Goal: Transaction & Acquisition: Purchase product/service

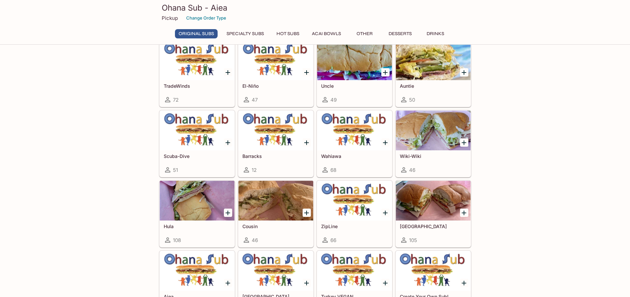
scroll to position [231, 0]
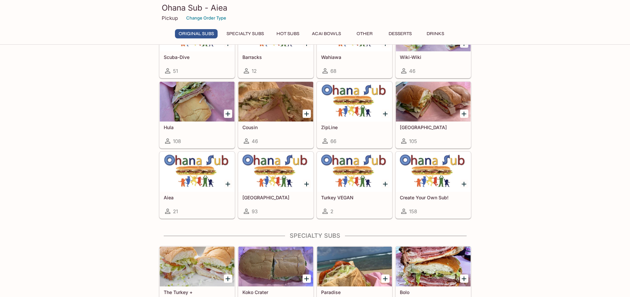
click at [254, 129] on h5 "Cousin" at bounding box center [276, 127] width 67 height 6
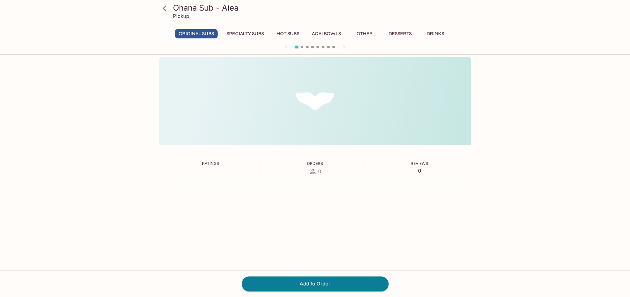
scroll to position [57, 0]
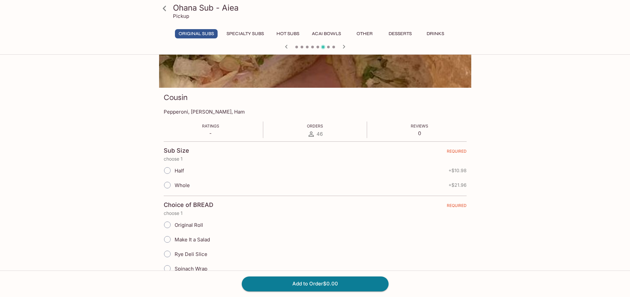
drag, startPoint x: 254, startPoint y: 31, endPoint x: 269, endPoint y: 31, distance: 14.2
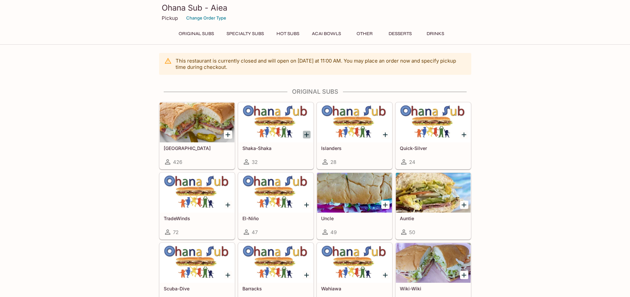
click at [304, 134] on icon "Add Shaka-Shaka" at bounding box center [307, 135] width 8 height 8
click at [230, 131] on icon "Add Italinano" at bounding box center [228, 135] width 8 height 8
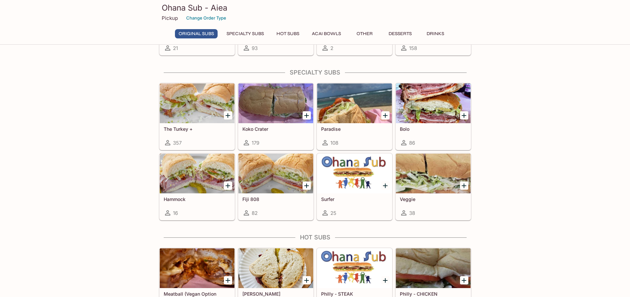
scroll to position [461, 0]
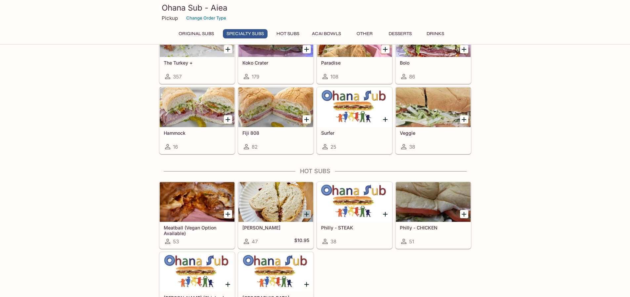
click at [306, 213] on icon "Add Reuben" at bounding box center [306, 214] width 5 height 5
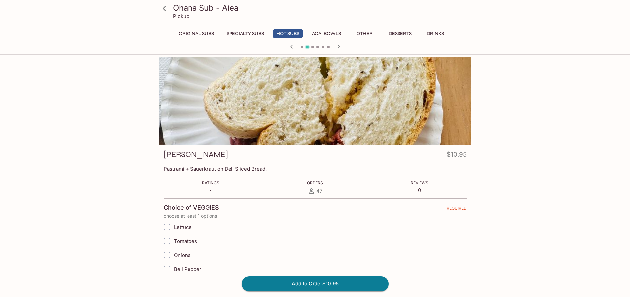
scroll to position [132, 0]
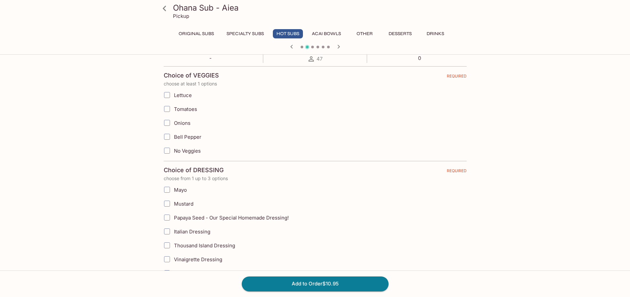
drag, startPoint x: 306, startPoint y: 101, endPoint x: 312, endPoint y: 159, distance: 58.6
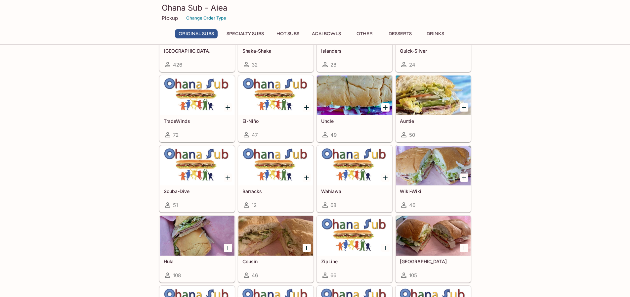
scroll to position [81, 0]
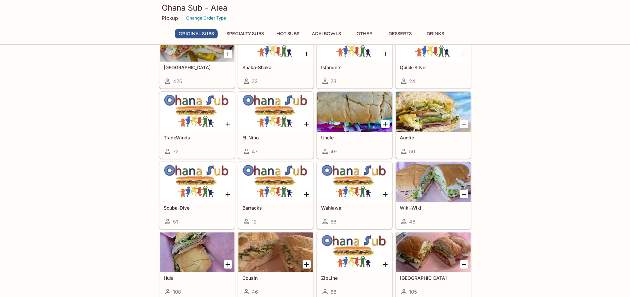
click at [227, 194] on icon "Add Scuba-Dive" at bounding box center [228, 194] width 5 height 5
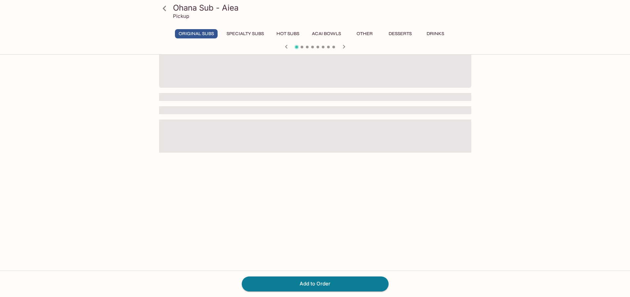
scroll to position [57, 0]
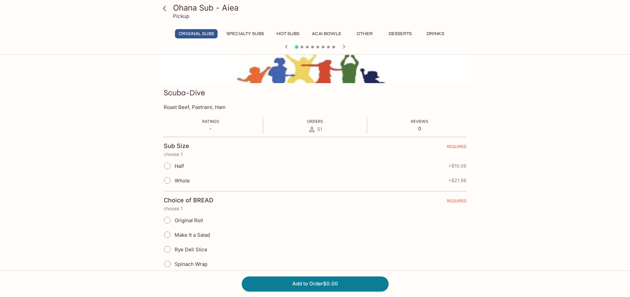
scroll to position [0, 0]
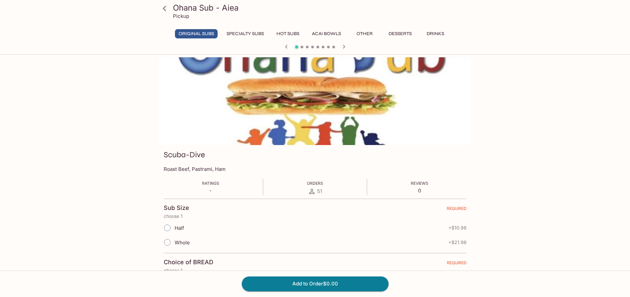
drag, startPoint x: 124, startPoint y: 127, endPoint x: 128, endPoint y: 123, distance: 5.4
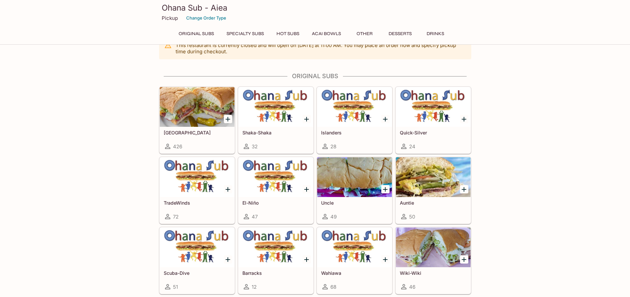
scroll to position [24, 0]
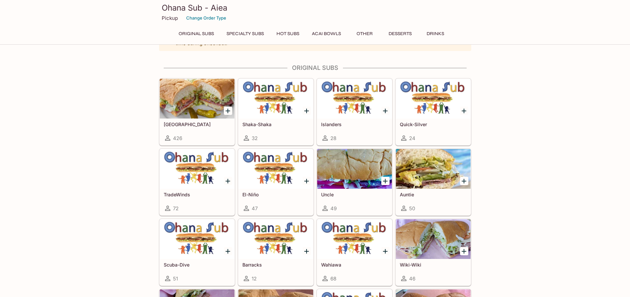
click at [412, 193] on h5 "Auntie" at bounding box center [433, 195] width 67 height 6
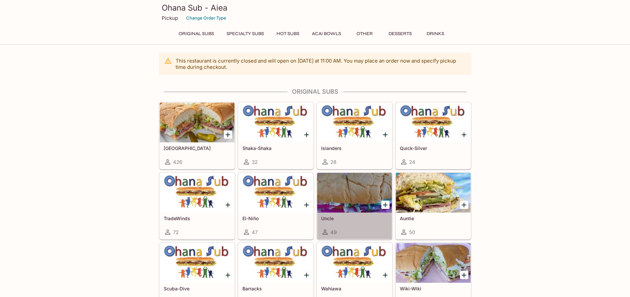
click at [325, 219] on h5 "Uncle" at bounding box center [354, 218] width 67 height 6
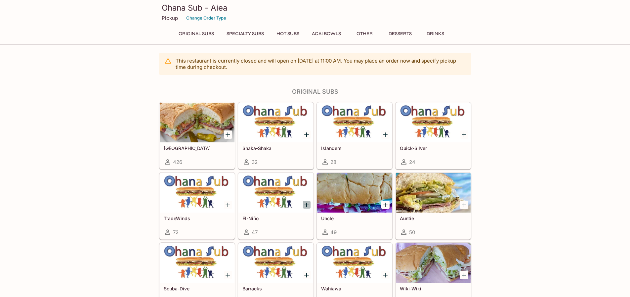
click at [305, 206] on icon "Add El-Niño" at bounding box center [307, 205] width 8 height 8
click at [229, 206] on icon "Add TradeWinds" at bounding box center [228, 205] width 8 height 8
click at [462, 137] on icon "Add Quick-Silver" at bounding box center [464, 135] width 8 height 8
click at [383, 137] on icon "Add Islanders" at bounding box center [385, 135] width 8 height 8
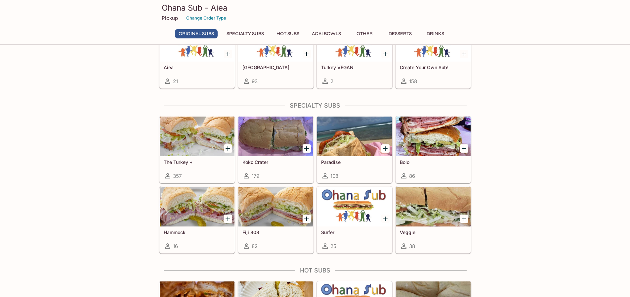
scroll to position [364, 0]
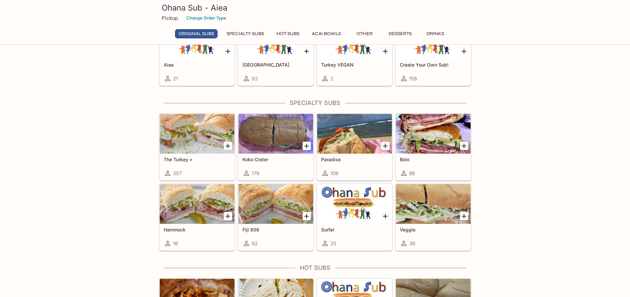
click at [281, 236] on div "Fiji 808 82" at bounding box center [276, 237] width 75 height 26
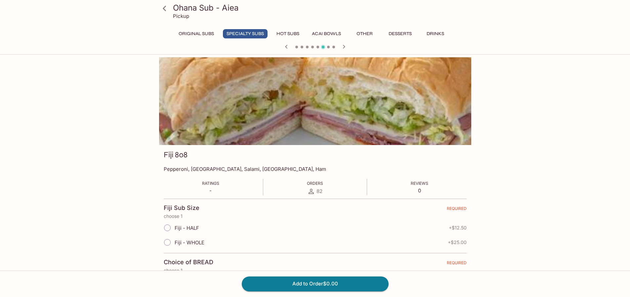
scroll to position [57, 0]
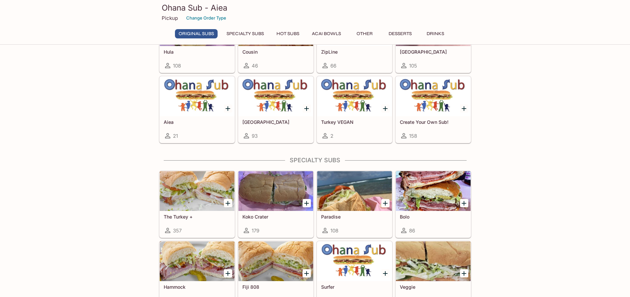
scroll to position [167, 0]
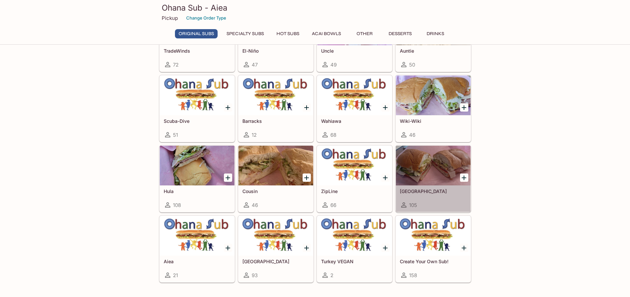
click at [411, 191] on h5 "[GEOGRAPHIC_DATA]" at bounding box center [433, 191] width 67 height 6
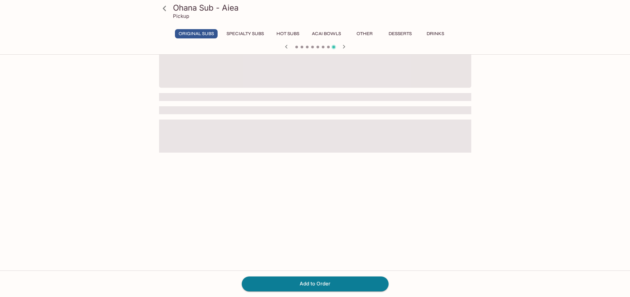
scroll to position [57, 0]
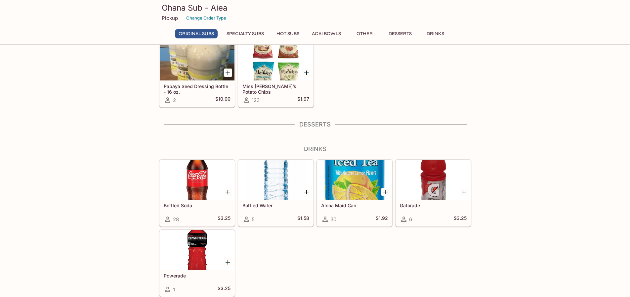
scroll to position [180, 0]
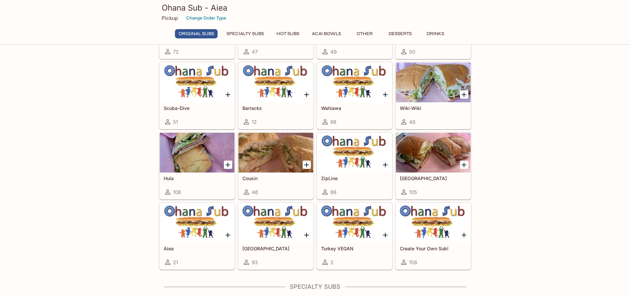
click at [171, 245] on div "Aiea 21" at bounding box center [197, 256] width 75 height 26
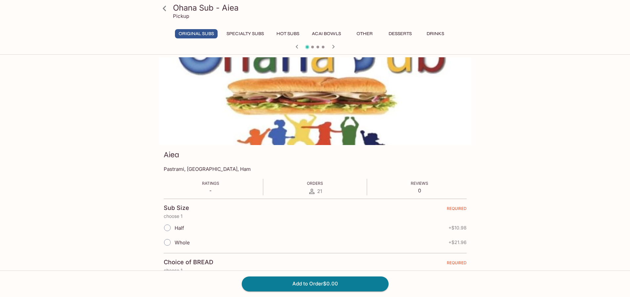
scroll to position [57, 0]
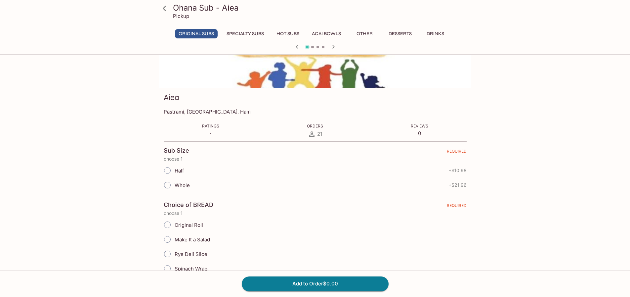
click at [252, 34] on button "Specialty Subs" at bounding box center [245, 33] width 45 height 9
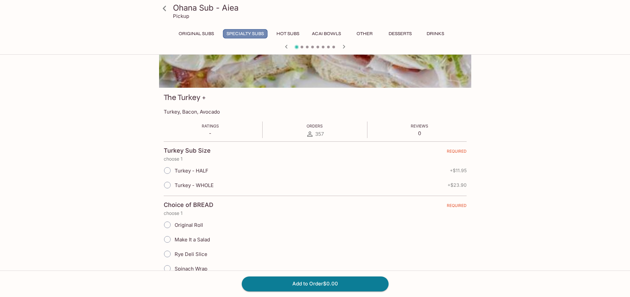
click at [251, 31] on button "Specialty Subs" at bounding box center [245, 33] width 45 height 9
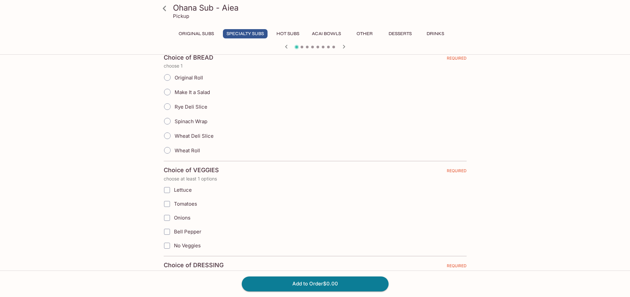
scroll to position [0, 0]
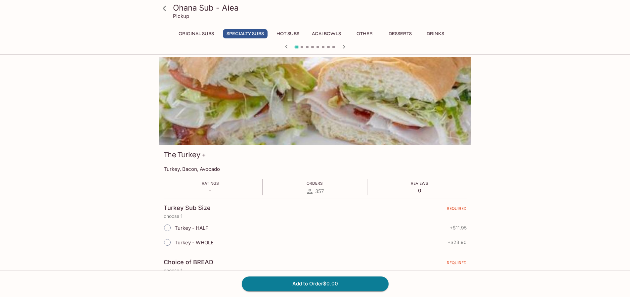
click at [285, 33] on button "Hot Subs" at bounding box center [288, 33] width 30 height 9
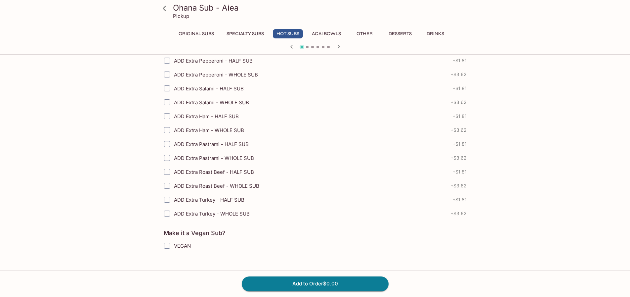
scroll to position [1001, 0]
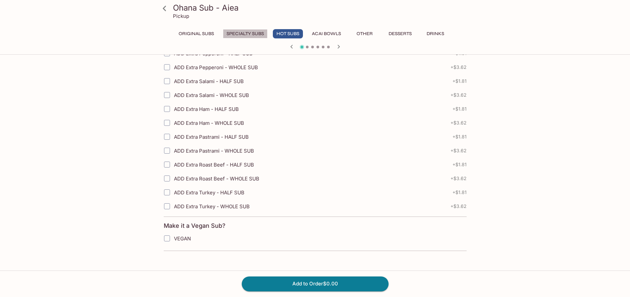
click at [236, 34] on button "Specialty Subs" at bounding box center [245, 33] width 45 height 9
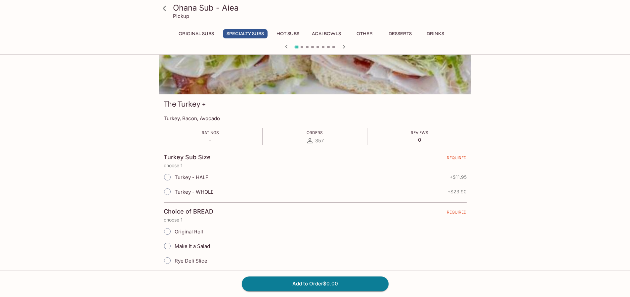
scroll to position [0, 0]
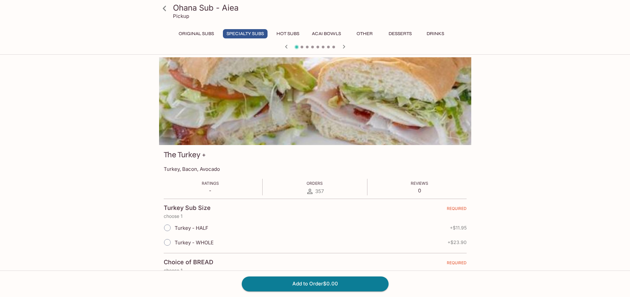
click at [167, 223] on input "Turkey - HALF" at bounding box center [167, 228] width 14 height 14
radio input "true"
click at [193, 30] on button "Original Subs" at bounding box center [196, 33] width 43 height 9
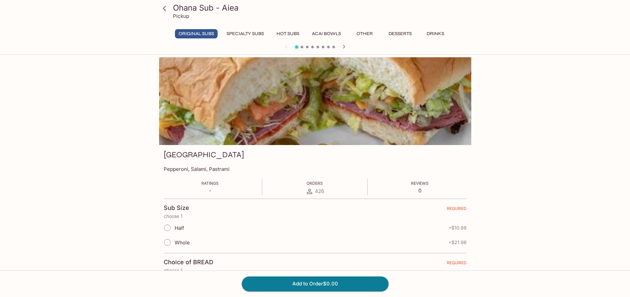
click at [162, 9] on icon at bounding box center [165, 9] width 12 height 12
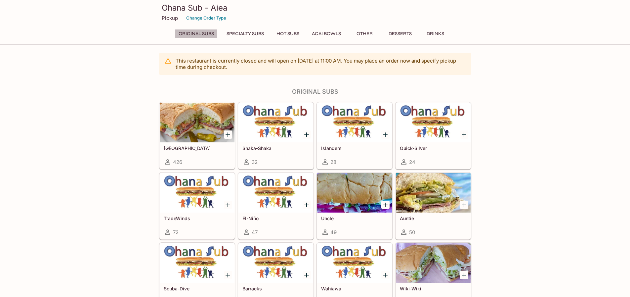
click at [201, 33] on button "Original Subs" at bounding box center [196, 33] width 43 height 9
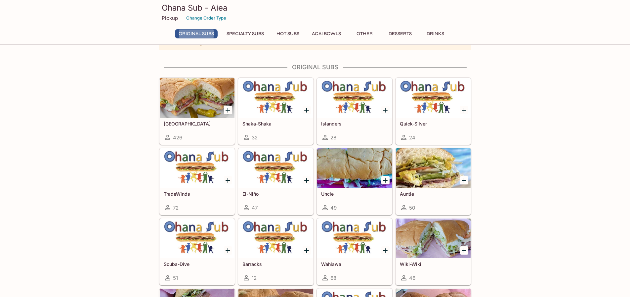
scroll to position [32, 0]
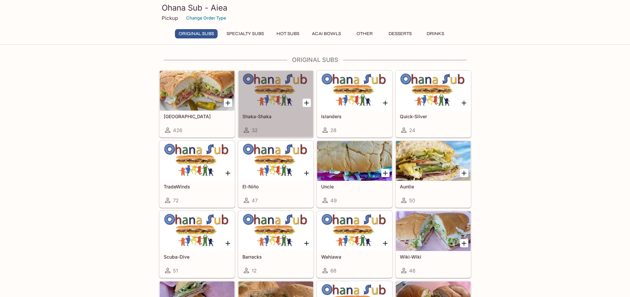
click at [257, 118] on h5 "Shaka-Shaka" at bounding box center [276, 116] width 67 height 6
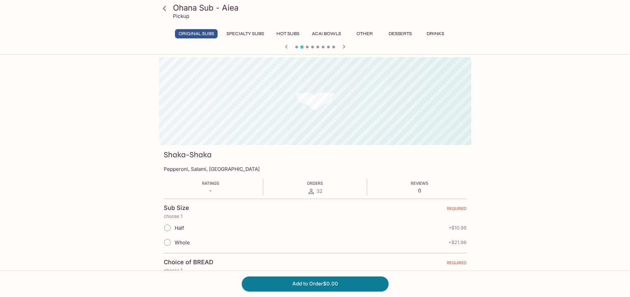
scroll to position [57, 0]
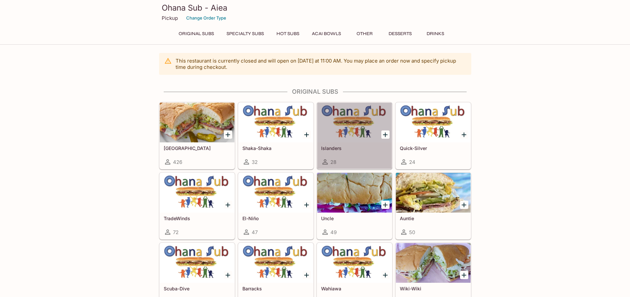
click at [330, 150] on h5 "Islanders" at bounding box center [354, 148] width 67 height 6
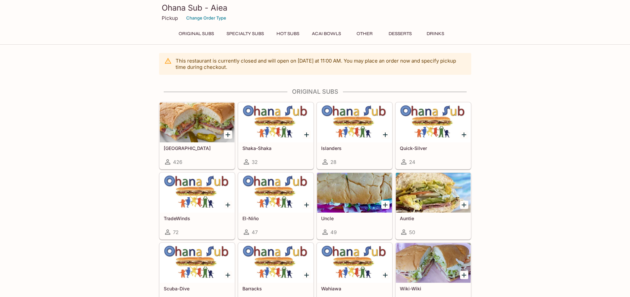
click at [421, 143] on div "Quick-Silver 24" at bounding box center [433, 155] width 75 height 26
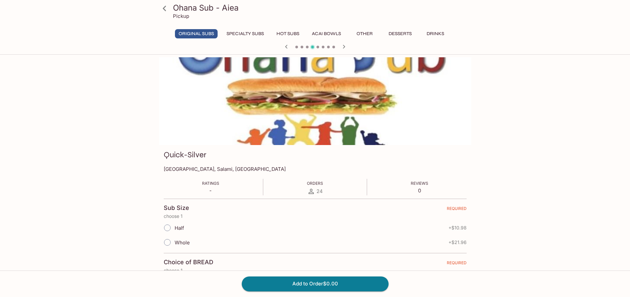
drag, startPoint x: 421, startPoint y: 143, endPoint x: 426, endPoint y: 144, distance: 5.3
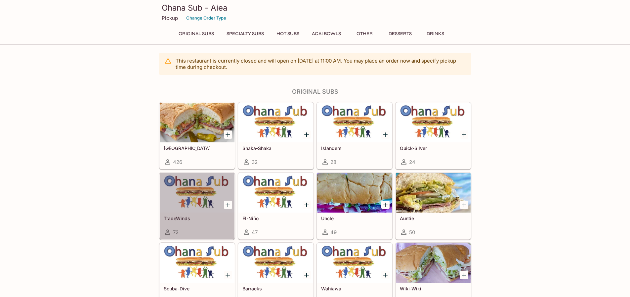
click at [195, 196] on div at bounding box center [197, 193] width 75 height 40
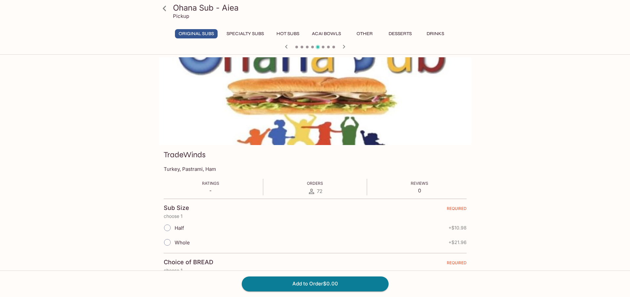
drag, startPoint x: 211, startPoint y: 195, endPoint x: 219, endPoint y: 195, distance: 7.9
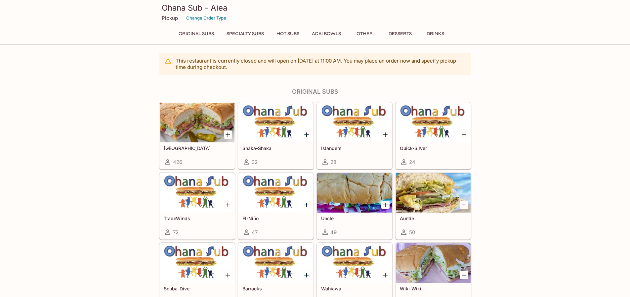
click at [256, 219] on h5 "El-Niño" at bounding box center [276, 218] width 67 height 6
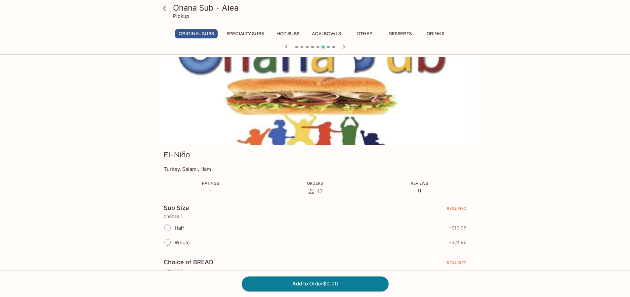
drag, startPoint x: 258, startPoint y: 219, endPoint x: 272, endPoint y: 218, distance: 14.0
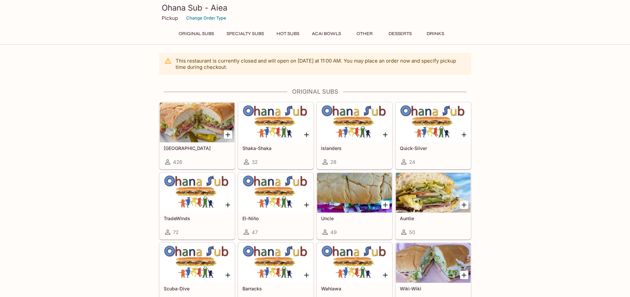
click at [347, 213] on div "Uncle 49" at bounding box center [354, 225] width 75 height 26
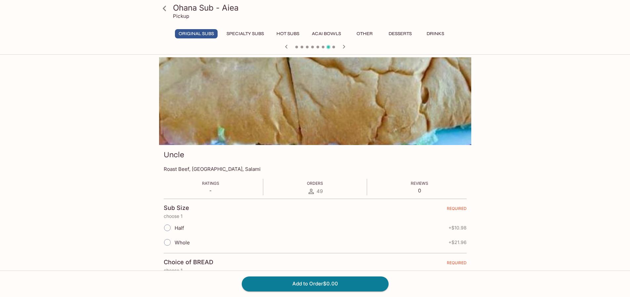
drag, startPoint x: 374, startPoint y: 209, endPoint x: 385, endPoint y: 210, distance: 11.6
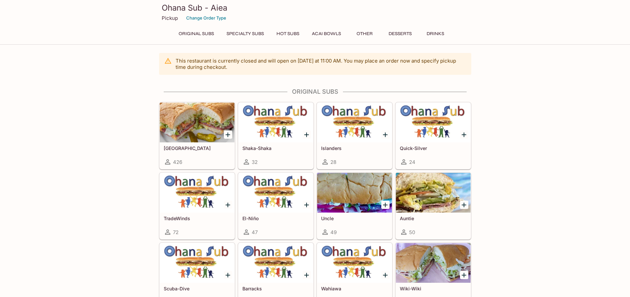
click at [415, 215] on h5 "Auntie" at bounding box center [433, 218] width 67 height 6
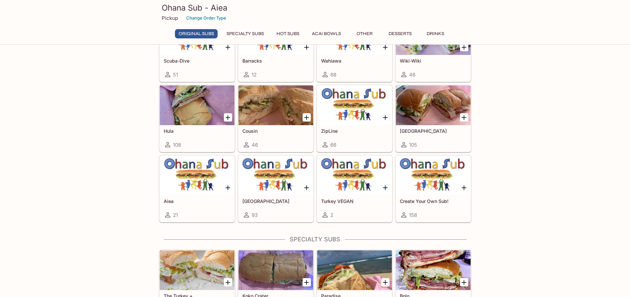
scroll to position [231, 0]
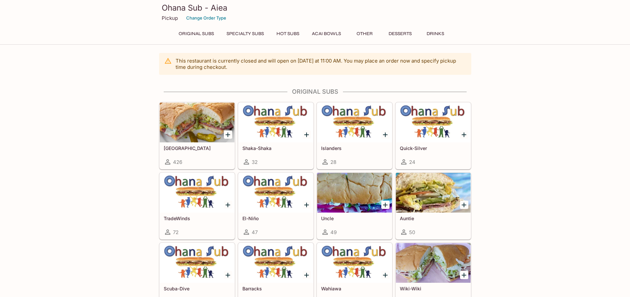
click at [179, 219] on h5 "TradeWinds" at bounding box center [197, 218] width 67 height 6
click at [250, 220] on h5 "El-Niño" at bounding box center [276, 218] width 67 height 6
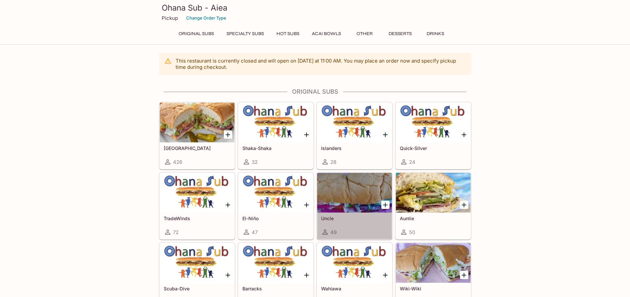
click at [330, 217] on h5 "Uncle" at bounding box center [354, 218] width 67 height 6
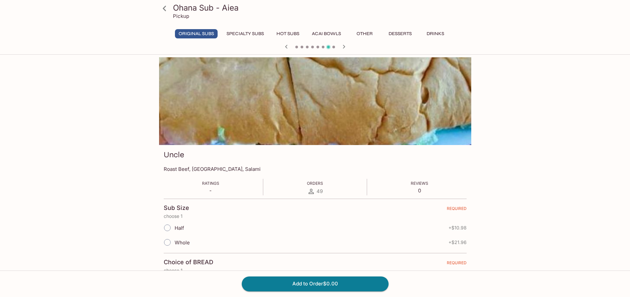
drag, startPoint x: 370, startPoint y: 189, endPoint x: 397, endPoint y: 184, distance: 27.6
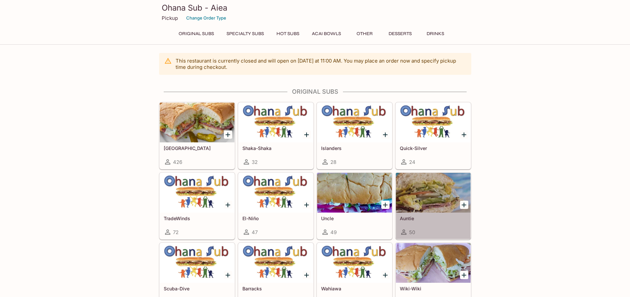
click at [408, 218] on h5 "Auntie" at bounding box center [433, 218] width 67 height 6
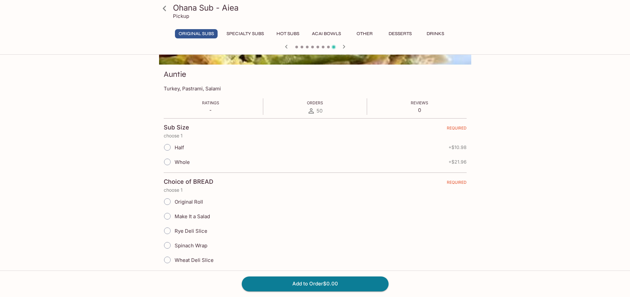
scroll to position [99, 0]
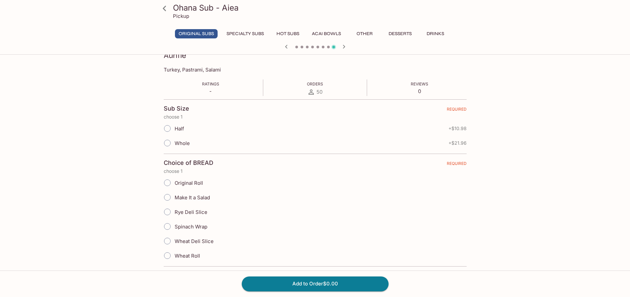
drag, startPoint x: 179, startPoint y: 182, endPoint x: 282, endPoint y: 187, distance: 102.4
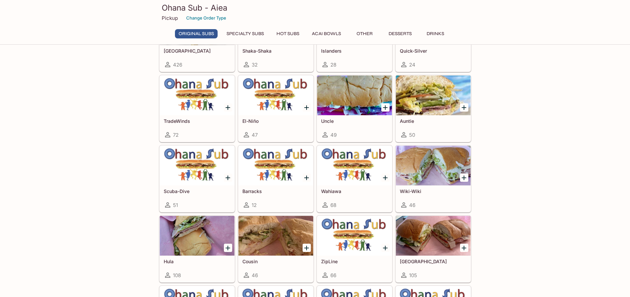
scroll to position [114, 0]
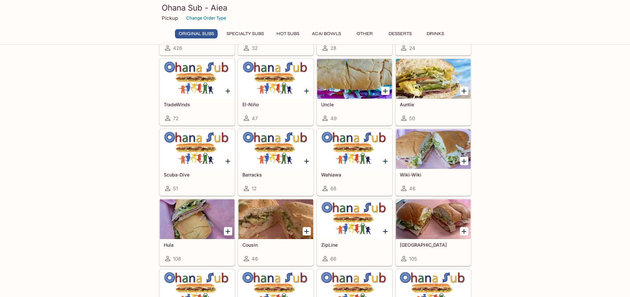
click at [260, 176] on h5 "Barracks" at bounding box center [276, 175] width 67 height 6
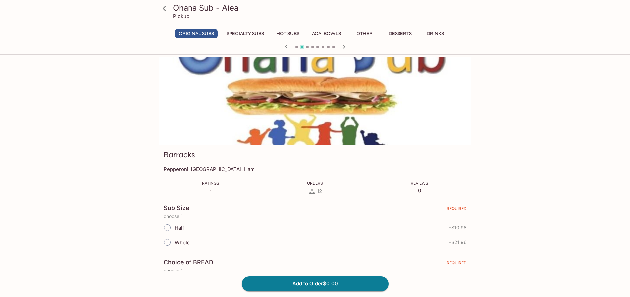
scroll to position [937, 0]
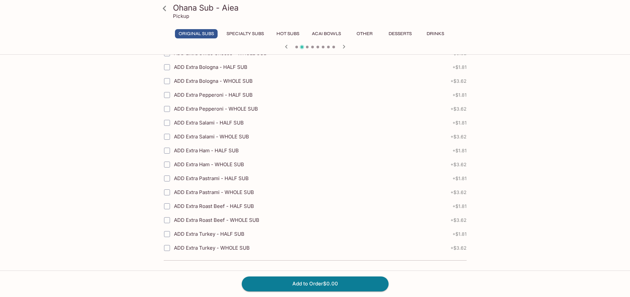
drag, startPoint x: 299, startPoint y: 174, endPoint x: 307, endPoint y: 174, distance: 7.3
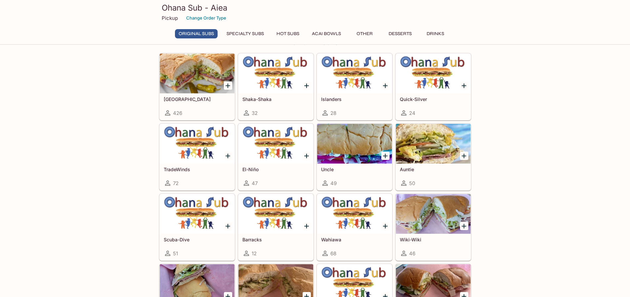
scroll to position [99, 0]
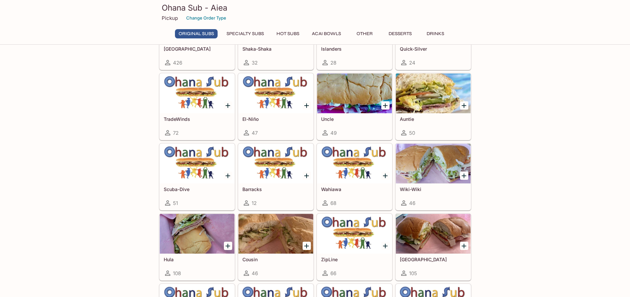
click at [332, 189] on h5 "Wahiawa" at bounding box center [354, 189] width 67 height 6
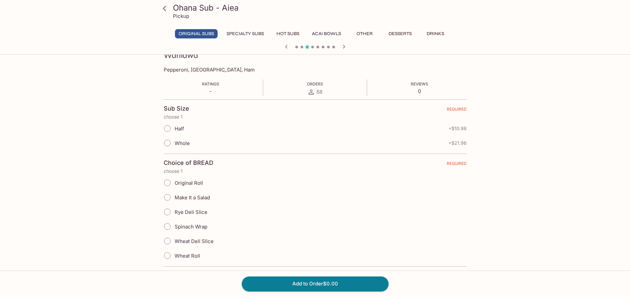
scroll to position [937, 0]
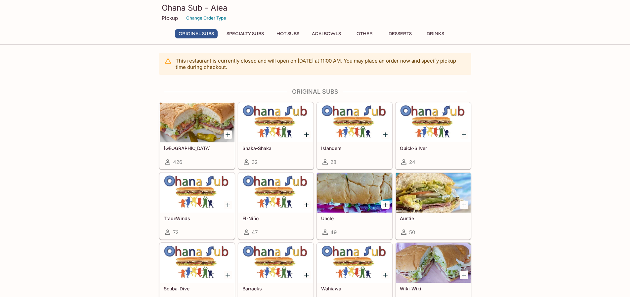
scroll to position [99, 0]
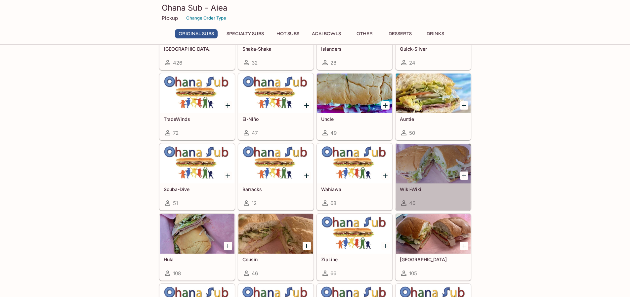
click at [406, 190] on h5 "Wiki-Wiki" at bounding box center [433, 189] width 67 height 6
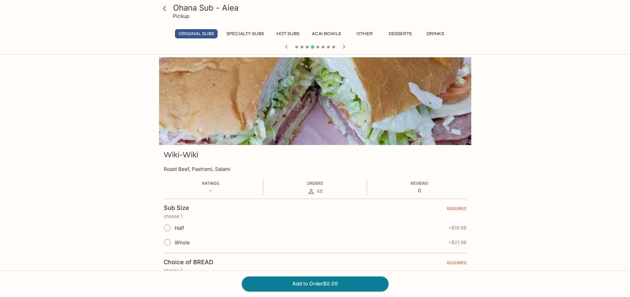
scroll to position [937, 0]
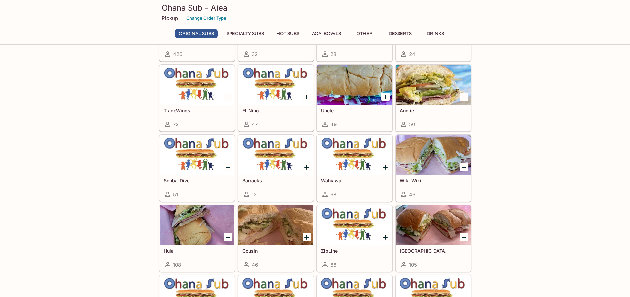
scroll to position [141, 0]
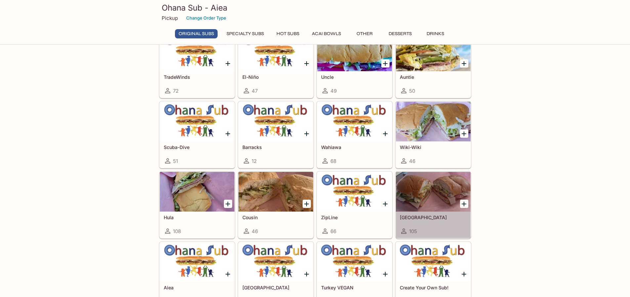
click at [411, 217] on h5 "[GEOGRAPHIC_DATA]" at bounding box center [433, 217] width 67 height 6
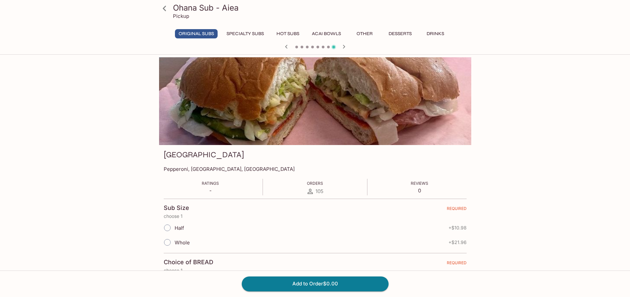
scroll to position [937, 0]
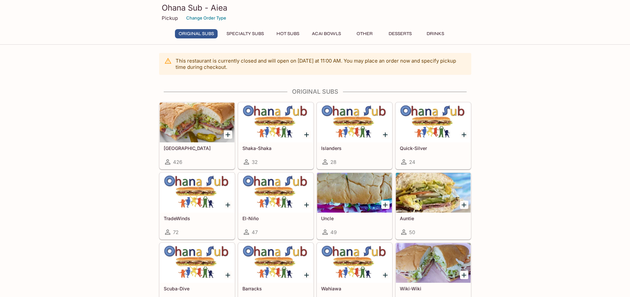
scroll to position [148, 0]
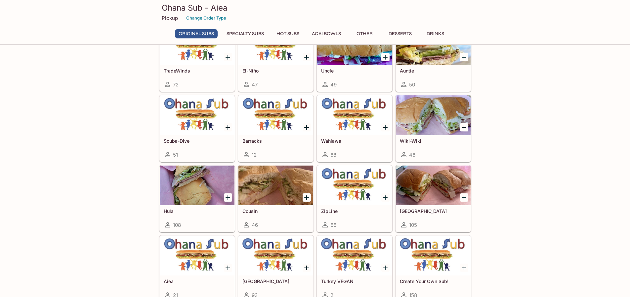
click at [340, 209] on h5 "ZipLine" at bounding box center [354, 211] width 67 height 6
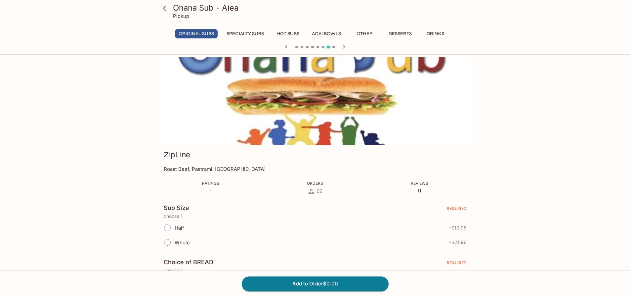
scroll to position [937, 0]
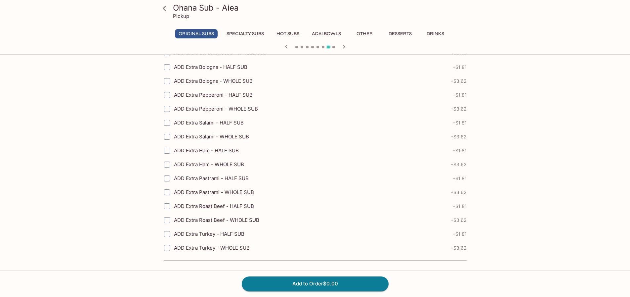
drag, startPoint x: 340, startPoint y: 209, endPoint x: 350, endPoint y: -728, distance: 936.7
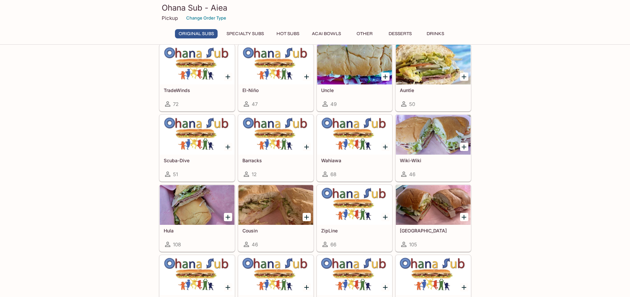
scroll to position [165, 0]
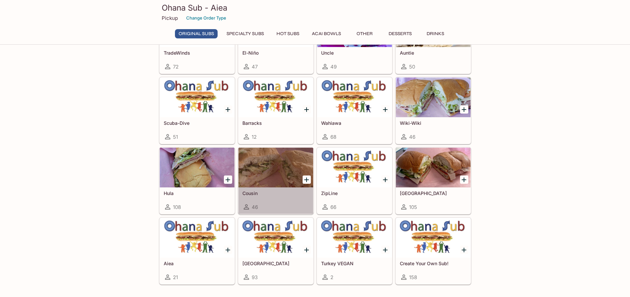
click at [250, 195] on h5 "Cousin" at bounding box center [276, 193] width 67 height 6
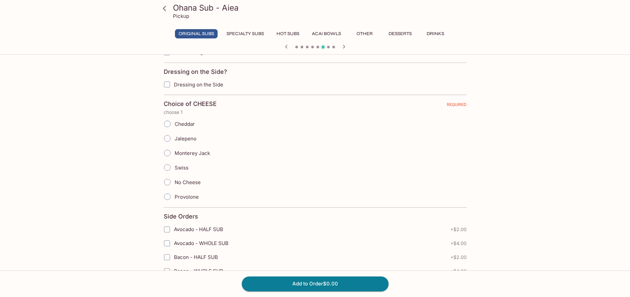
scroll to position [629, 0]
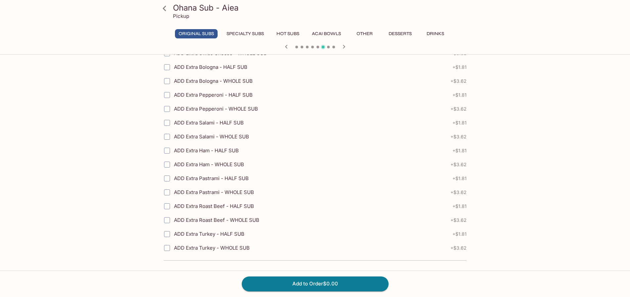
drag, startPoint x: 239, startPoint y: 168, endPoint x: 249, endPoint y: 174, distance: 11.7
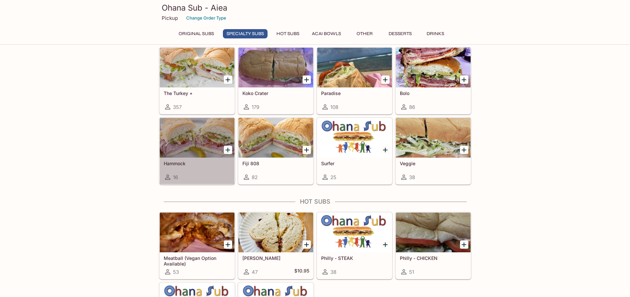
click at [185, 163] on h5 "Hammock" at bounding box center [197, 163] width 67 height 6
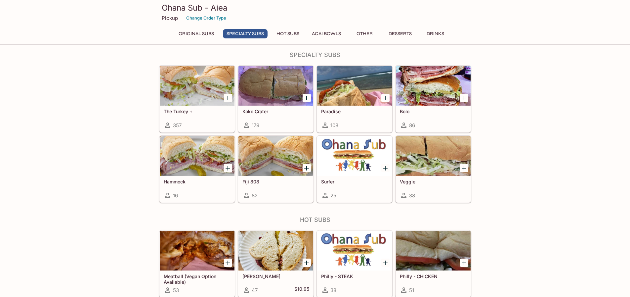
click at [250, 183] on h5 "Fiji 808" at bounding box center [276, 182] width 67 height 6
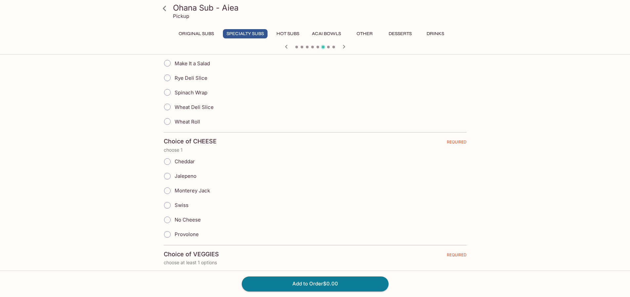
scroll to position [72, 0]
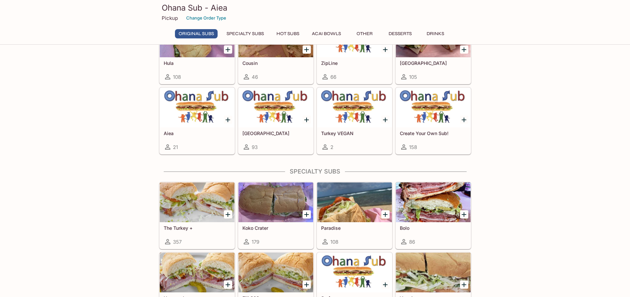
scroll to position [298, 0]
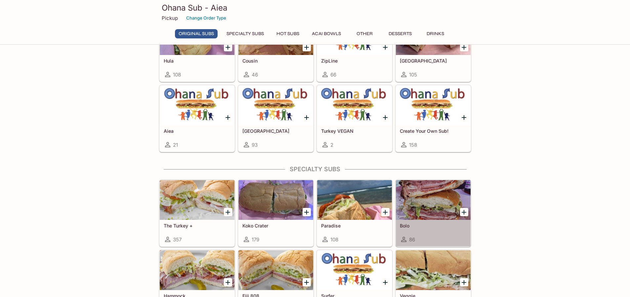
click at [415, 222] on div "Bolo 86" at bounding box center [433, 233] width 75 height 26
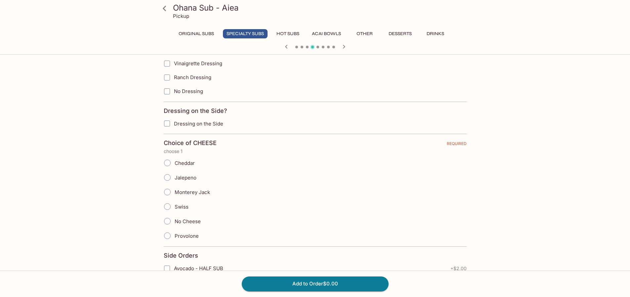
scroll to position [529, 0]
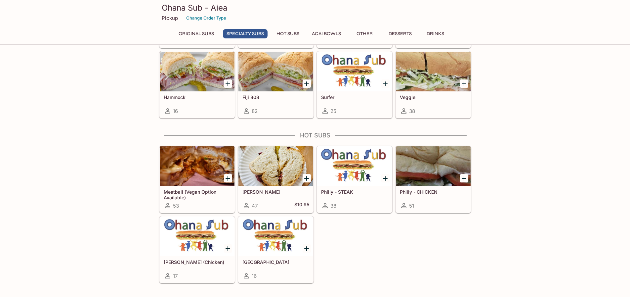
scroll to position [397, 0]
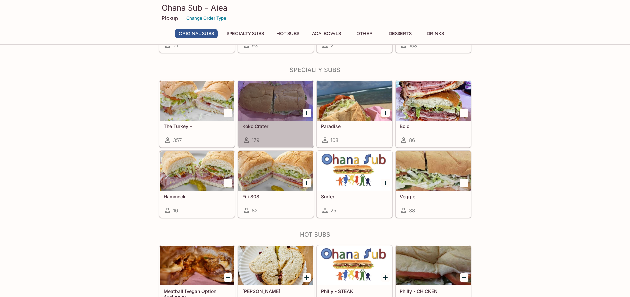
click at [274, 123] on h5 "Koko Crater" at bounding box center [276, 126] width 67 height 6
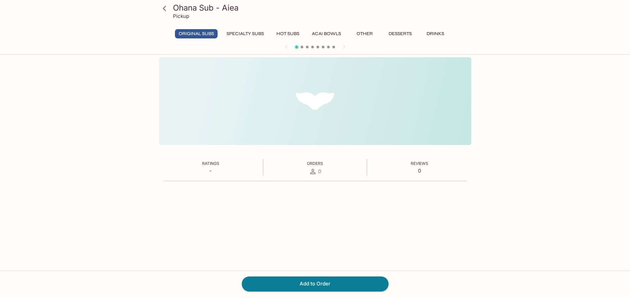
scroll to position [57, 0]
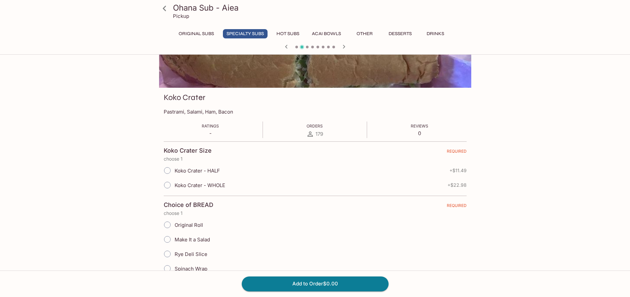
click at [182, 112] on p "Pastrami, Salami, Ham, Bacon" at bounding box center [315, 112] width 303 height 6
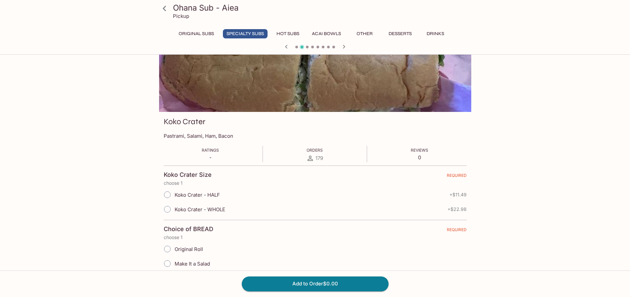
scroll to position [132, 0]
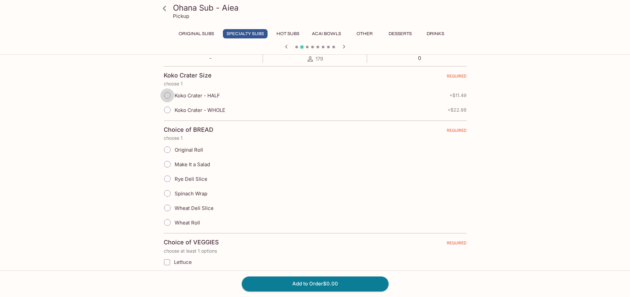
click at [168, 96] on input "Koko Crater - HALF" at bounding box center [167, 95] width 14 height 14
radio input "true"
click at [169, 222] on input "Wheat Roll" at bounding box center [167, 222] width 14 height 14
radio input "true"
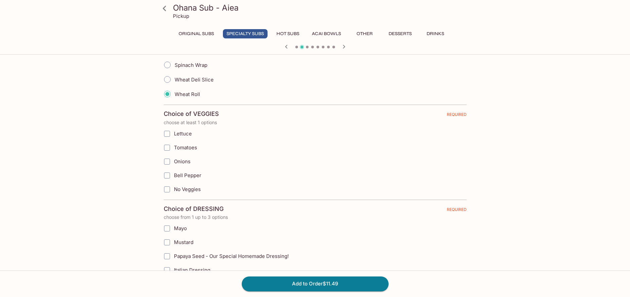
scroll to position [298, 0]
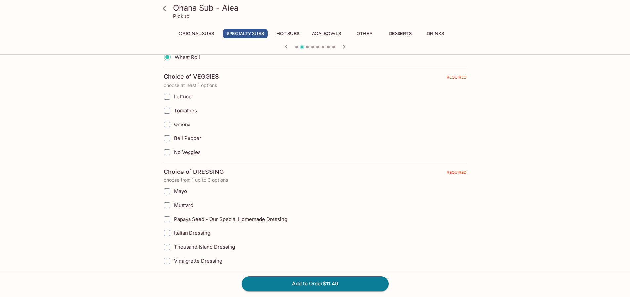
click at [167, 98] on input "Lettuce" at bounding box center [166, 96] width 13 height 13
checkbox input "true"
click at [167, 124] on input "Onions" at bounding box center [166, 124] width 13 height 13
checkbox input "true"
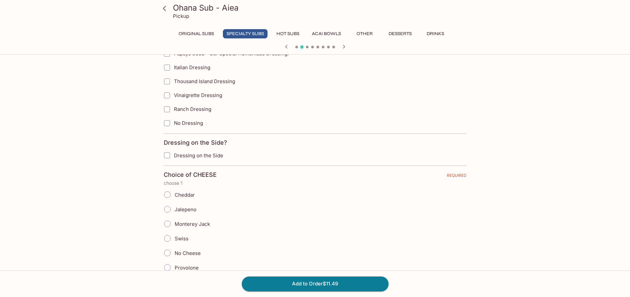
scroll to position [430, 0]
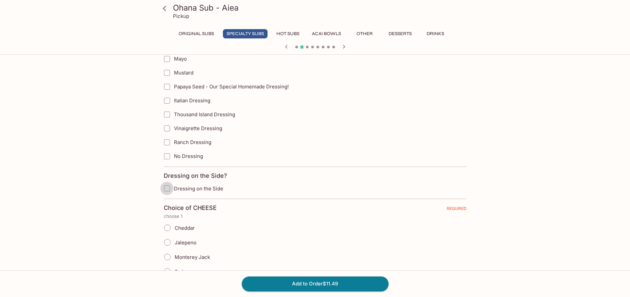
click at [167, 187] on input "Dressing on the Side" at bounding box center [166, 188] width 13 height 13
checkbox input "true"
click at [166, 84] on input "Papaya Seed - Our Special Homemade Dressing!" at bounding box center [166, 86] width 13 height 13
checkbox input "true"
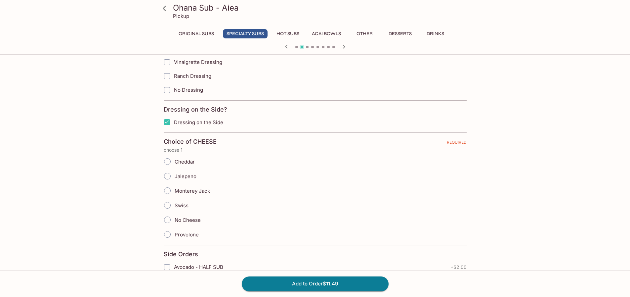
scroll to position [529, 0]
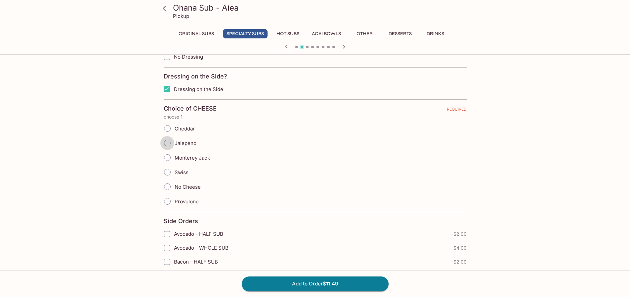
click at [168, 143] on input "Jalepeno" at bounding box center [167, 143] width 14 height 14
radio input "true"
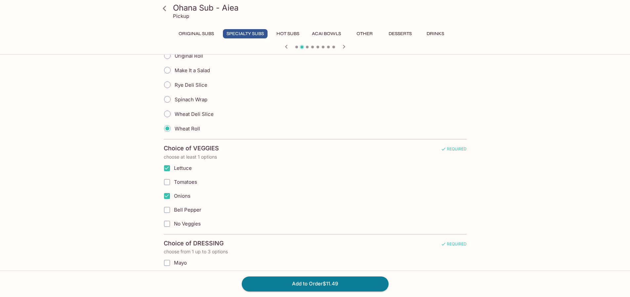
scroll to position [33, 0]
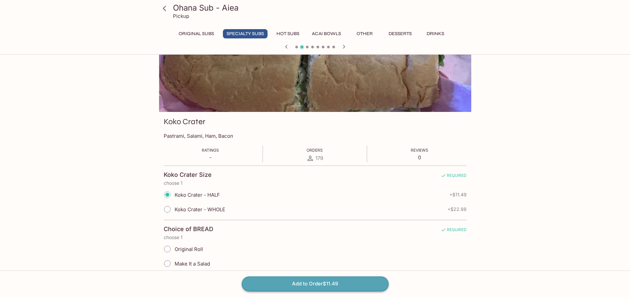
click at [302, 282] on button "Add to Order $11.49" at bounding box center [315, 283] width 147 height 15
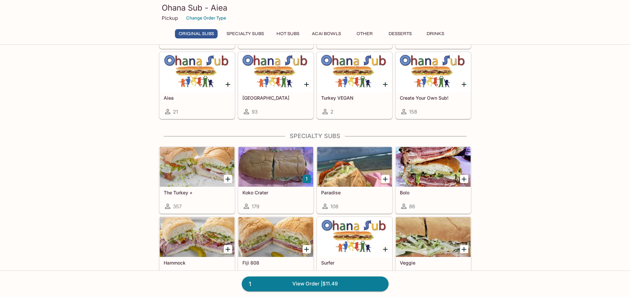
scroll to position [496, 0]
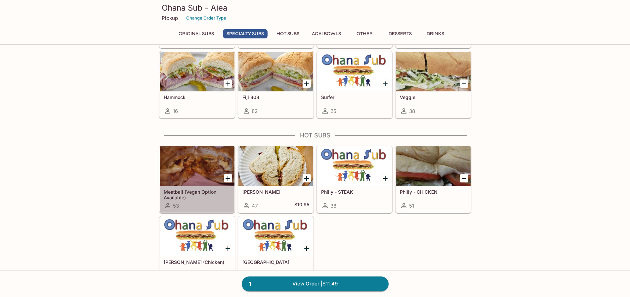
click at [189, 193] on h5 "Meatball (Vegan Option Available)" at bounding box center [197, 194] width 67 height 11
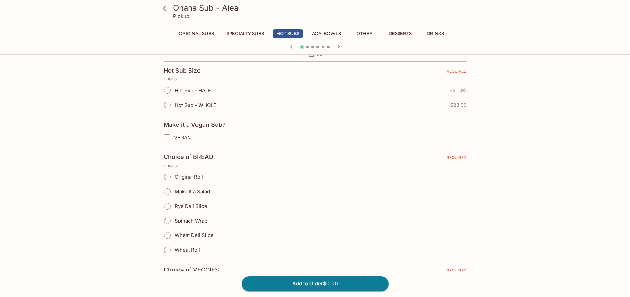
scroll to position [132, 0]
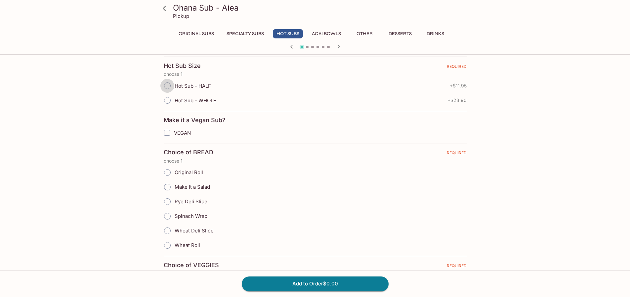
click at [170, 86] on input "Hot Sub - HALF" at bounding box center [167, 86] width 14 height 14
radio input "true"
click at [167, 246] on input "Wheat Roll" at bounding box center [167, 245] width 14 height 14
radio input "true"
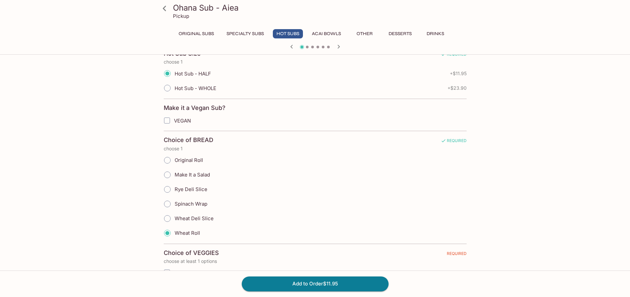
scroll to position [265, 0]
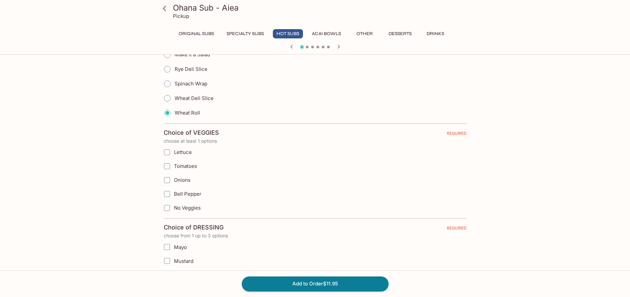
click at [178, 153] on span "Lettuce" at bounding box center [183, 152] width 18 height 6
click at [174, 153] on input "Lettuce" at bounding box center [166, 152] width 13 height 13
checkbox input "true"
click at [177, 168] on span "Tomatoes" at bounding box center [185, 166] width 23 height 6
click at [174, 168] on input "Tomatoes" at bounding box center [166, 165] width 13 height 13
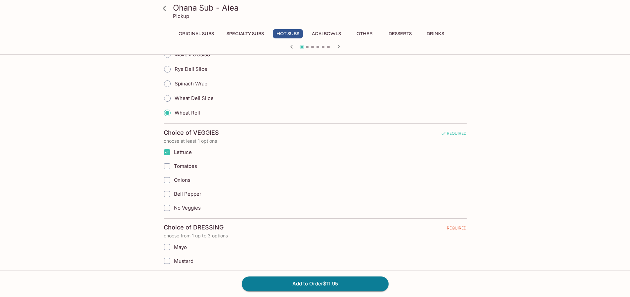
checkbox input "true"
click at [173, 179] on input "Onions" at bounding box center [166, 179] width 13 height 13
checkbox input "true"
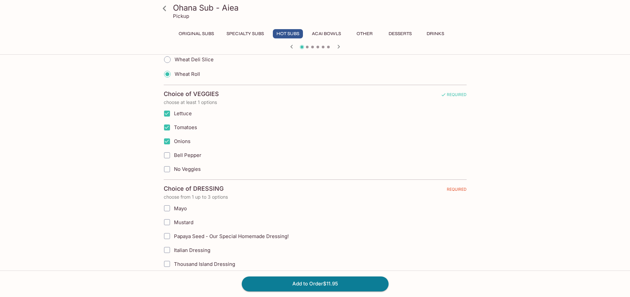
scroll to position [397, 0]
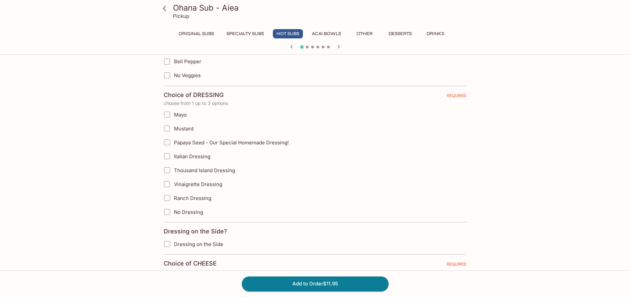
click at [168, 156] on input "Italian Dressing" at bounding box center [166, 156] width 13 height 13
checkbox input "true"
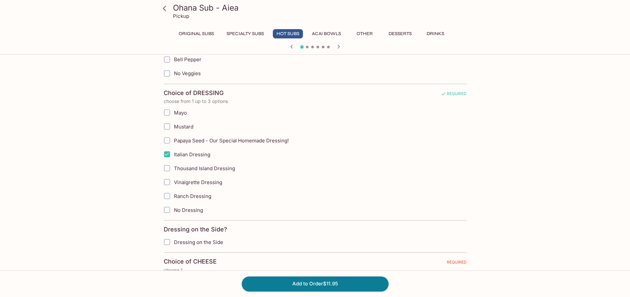
scroll to position [463, 0]
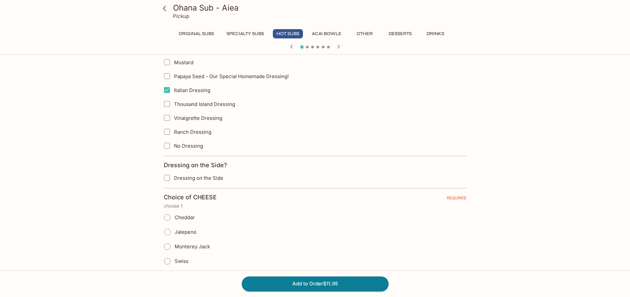
click at [169, 179] on input "Dressing on the Side" at bounding box center [166, 177] width 13 height 13
checkbox input "true"
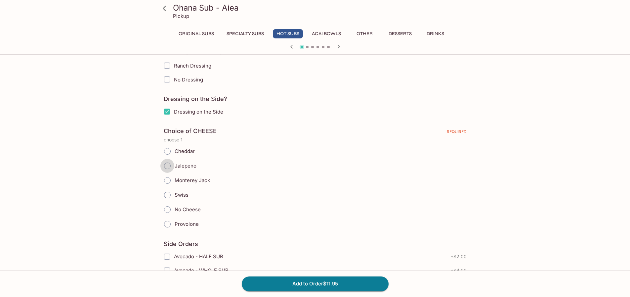
click at [167, 166] on input "Jalepeno" at bounding box center [167, 166] width 14 height 14
radio input "true"
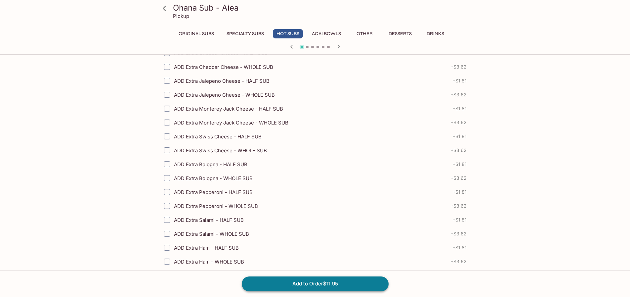
scroll to position [1001, 0]
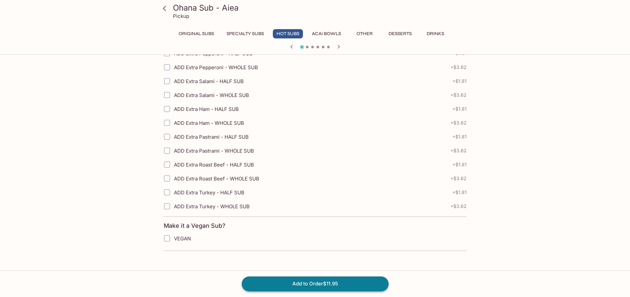
click at [299, 283] on button "Add to Order $11.95" at bounding box center [315, 283] width 147 height 15
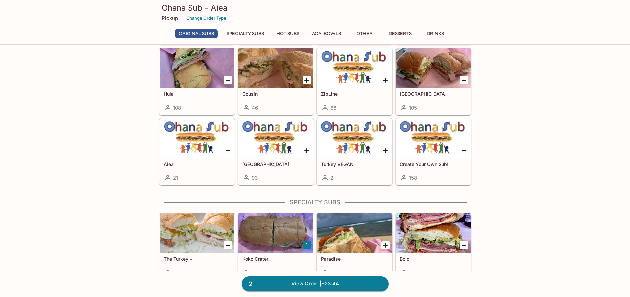
scroll to position [364, 0]
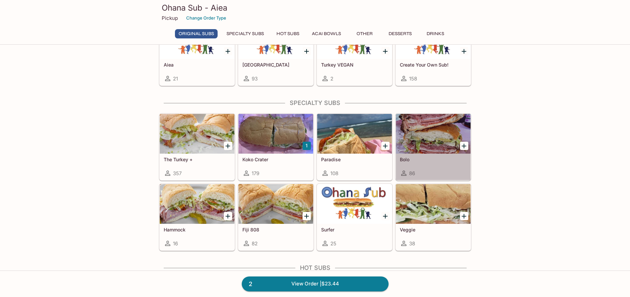
click at [408, 160] on h5 "Bolo" at bounding box center [433, 159] width 67 height 6
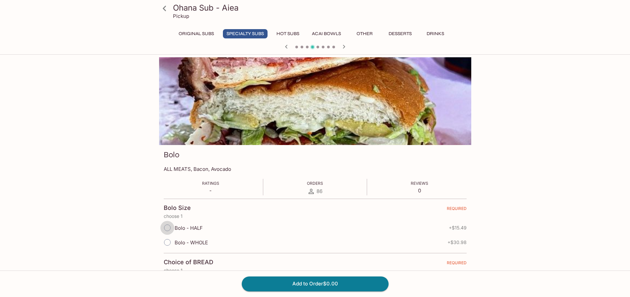
click at [168, 229] on input "Bolo - HALF" at bounding box center [167, 228] width 14 height 14
radio input "true"
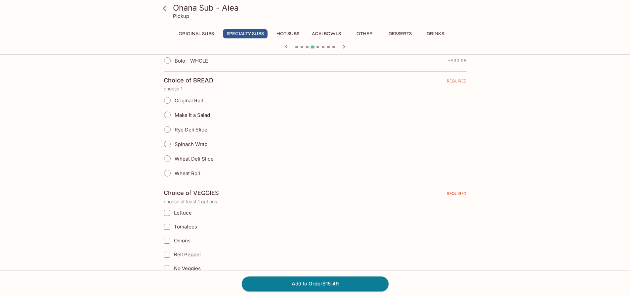
scroll to position [165, 0]
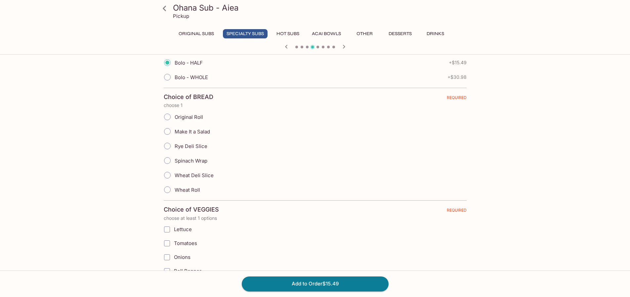
click at [176, 118] on span "Original Roll" at bounding box center [189, 117] width 28 height 6
click at [174, 118] on input "Original Roll" at bounding box center [167, 117] width 14 height 14
radio input "true"
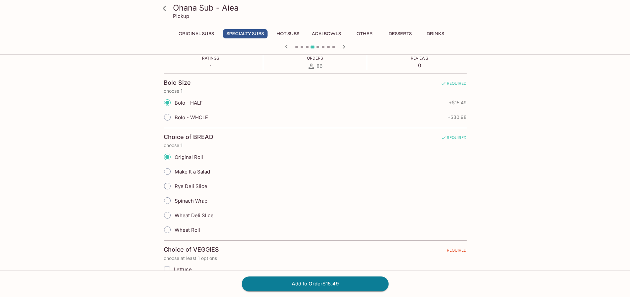
scroll to position [232, 0]
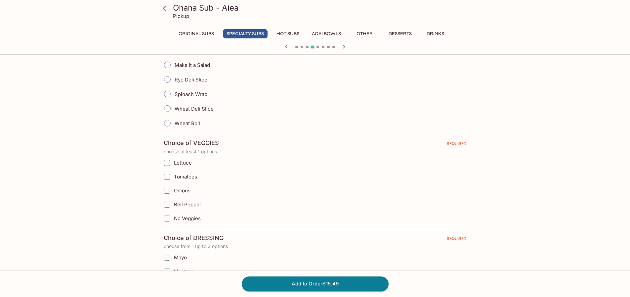
click at [181, 162] on span "Lettuce" at bounding box center [183, 162] width 18 height 6
click at [174, 162] on input "Lettuce" at bounding box center [166, 162] width 13 height 13
checkbox input "true"
click at [175, 188] on span "Onions" at bounding box center [182, 190] width 17 height 6
click at [174, 188] on input "Onions" at bounding box center [166, 190] width 13 height 13
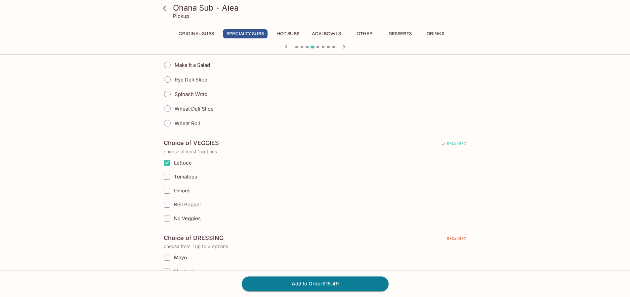
checkbox input "true"
click at [176, 202] on span "Bell Pepper" at bounding box center [187, 204] width 27 height 6
click at [174, 202] on input "Bell Pepper" at bounding box center [166, 204] width 13 height 13
checkbox input "true"
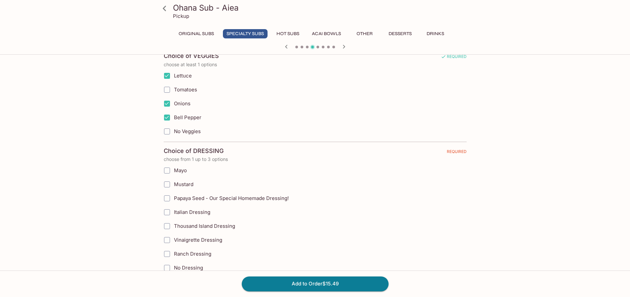
scroll to position [331, 0]
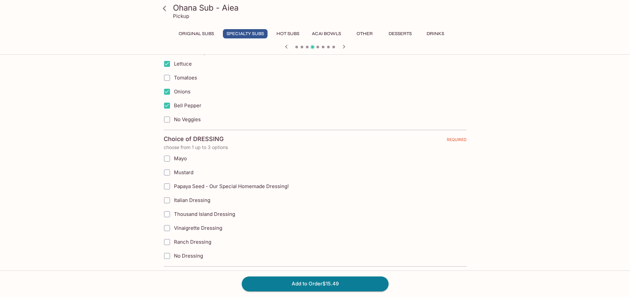
click at [166, 185] on input "Papaya Seed - Our Special Homemade Dressing!" at bounding box center [166, 186] width 13 height 13
checkbox input "true"
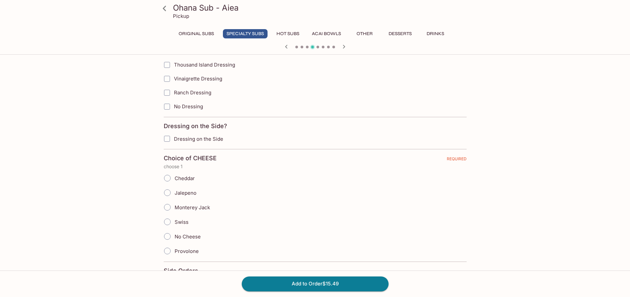
scroll to position [496, 0]
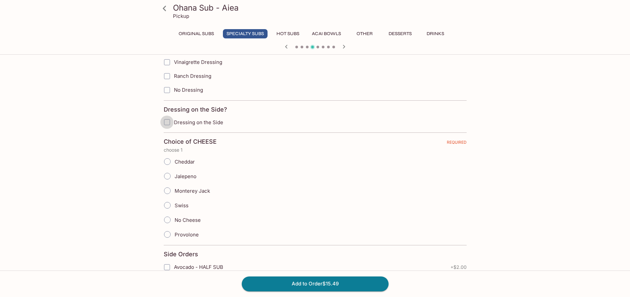
click at [168, 124] on input "Dressing on the Side" at bounding box center [166, 121] width 13 height 13
checkbox input "true"
click at [167, 163] on input "Cheddar" at bounding box center [167, 162] width 14 height 14
radio input "true"
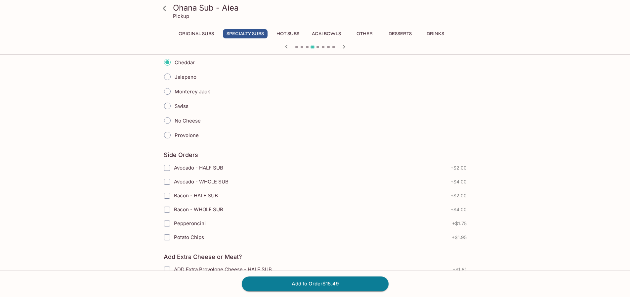
scroll to position [728, 0]
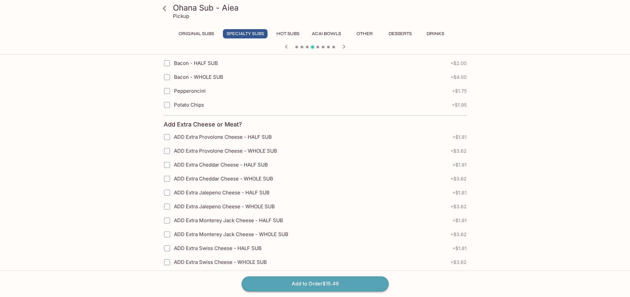
click at [280, 284] on button "Add to Order $15.49" at bounding box center [315, 283] width 147 height 15
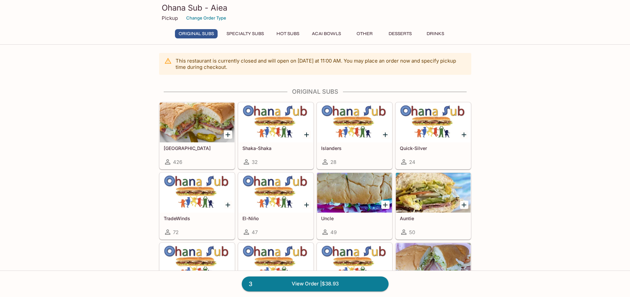
scroll to position [66, 0]
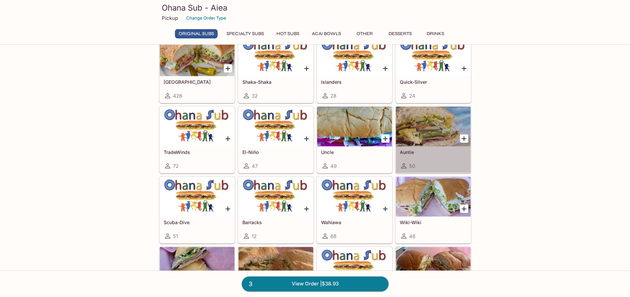
click at [421, 153] on h5 "Auntie" at bounding box center [433, 152] width 67 height 6
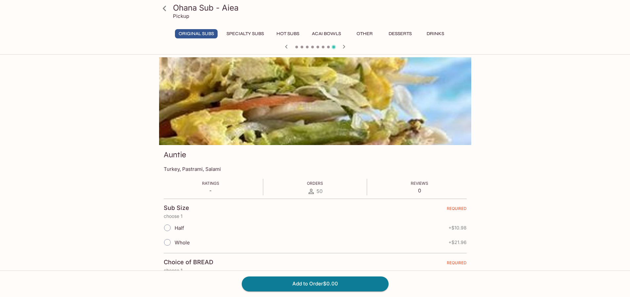
scroll to position [57, 0]
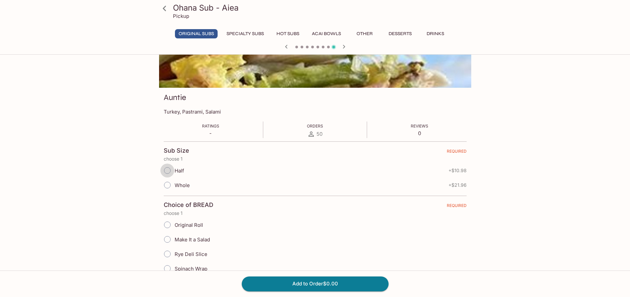
click at [171, 170] on input "Half" at bounding box center [167, 170] width 14 height 14
radio input "true"
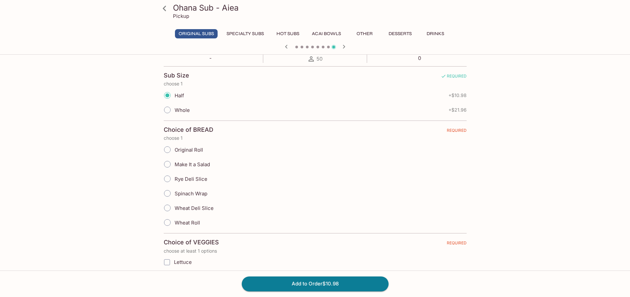
click at [183, 152] on span "Original Roll" at bounding box center [189, 150] width 28 height 6
click at [174, 152] on input "Original Roll" at bounding box center [167, 150] width 14 height 14
radio input "true"
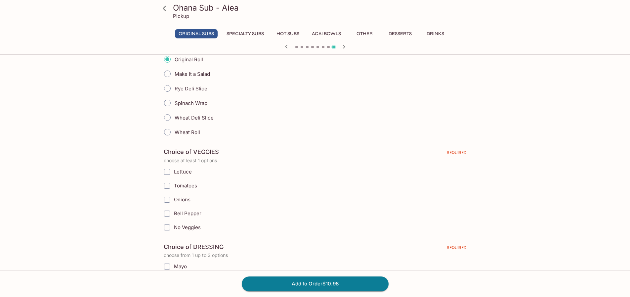
scroll to position [265, 0]
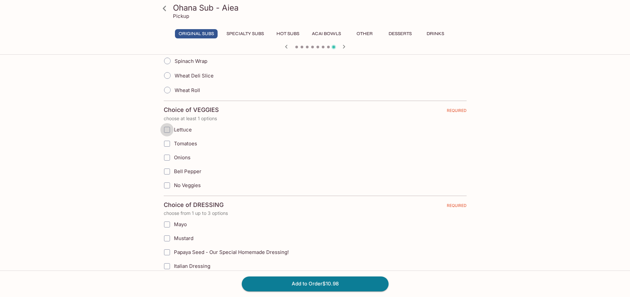
click at [166, 131] on input "Lettuce" at bounding box center [166, 129] width 13 height 13
checkbox input "true"
click at [164, 144] on input "Tomatoes" at bounding box center [166, 143] width 13 height 13
checkbox input "true"
click at [165, 156] on input "Onions" at bounding box center [166, 157] width 13 height 13
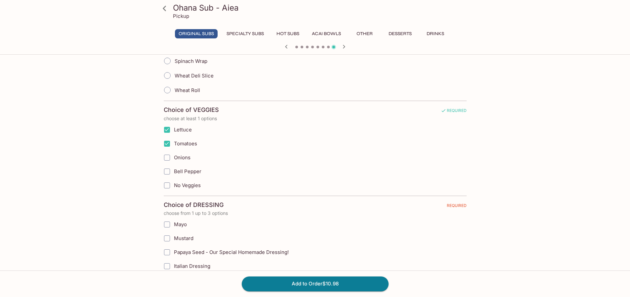
checkbox input "true"
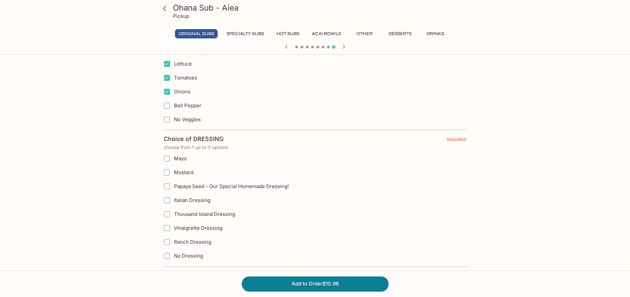
click at [167, 185] on input "Papaya Seed - Our Special Homemade Dressing!" at bounding box center [166, 186] width 13 height 13
checkbox input "true"
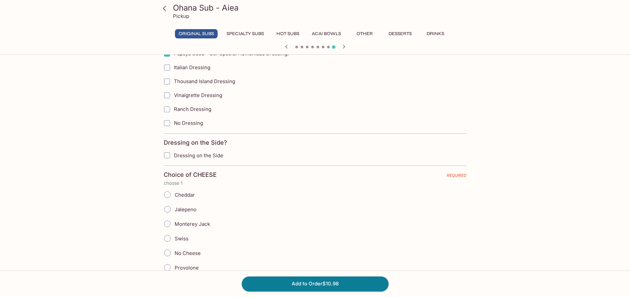
scroll to position [529, 0]
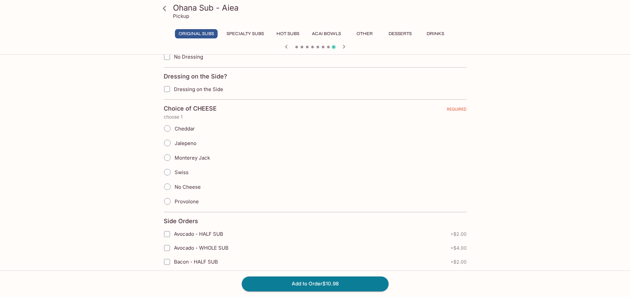
click at [168, 201] on input "Provolone" at bounding box center [167, 201] width 14 height 14
radio input "true"
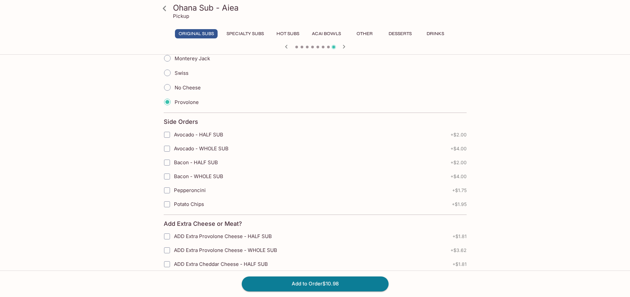
scroll to position [761, 0]
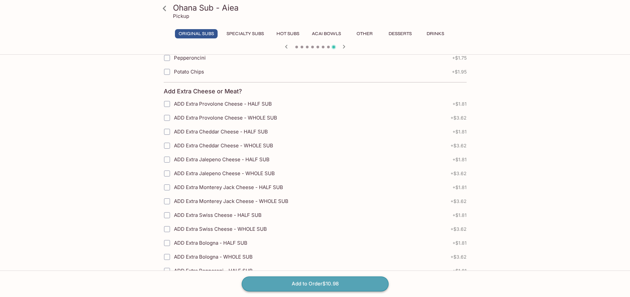
click at [303, 285] on button "Add to Order $10.98" at bounding box center [315, 283] width 147 height 15
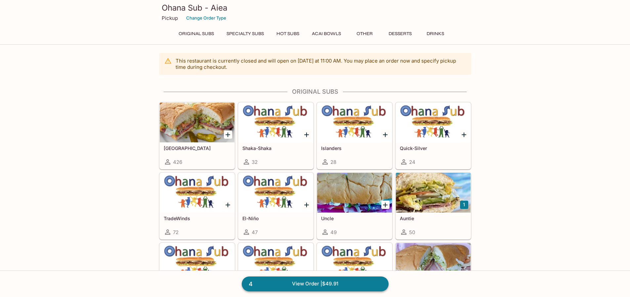
click at [316, 282] on link "4 View Order | $49.91" at bounding box center [315, 283] width 147 height 15
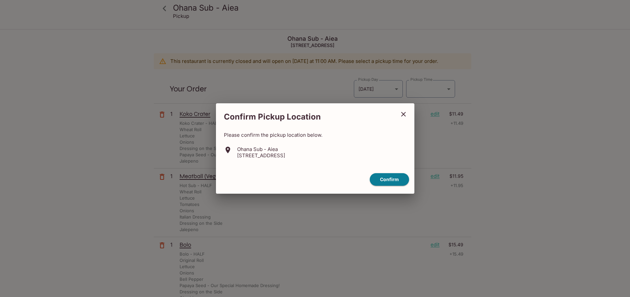
type input "2025-10-07T21:15:00.000000Z"
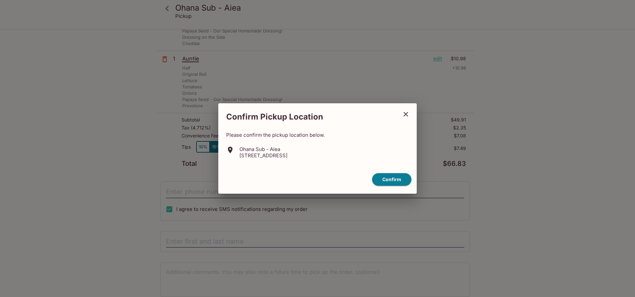
drag, startPoint x: 393, startPoint y: 179, endPoint x: 308, endPoint y: 159, distance: 88.0
click at [308, 159] on div "Confirm Pickup Location Please confirm the pickup location below. Ohana Sub - A…" at bounding box center [317, 148] width 199 height 91
click at [386, 178] on button "Confirm" at bounding box center [391, 179] width 39 height 13
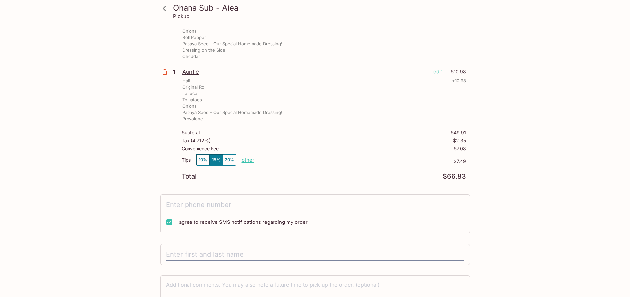
scroll to position [272, 0]
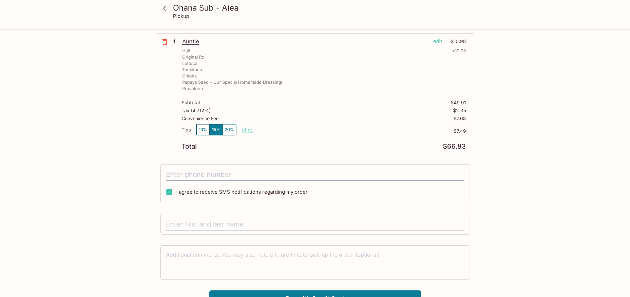
click at [202, 132] on button "10%" at bounding box center [203, 129] width 13 height 11
click at [251, 132] on p "other" at bounding box center [248, 129] width 13 height 6
click at [289, 128] on input "4.99" at bounding box center [286, 129] width 21 height 7
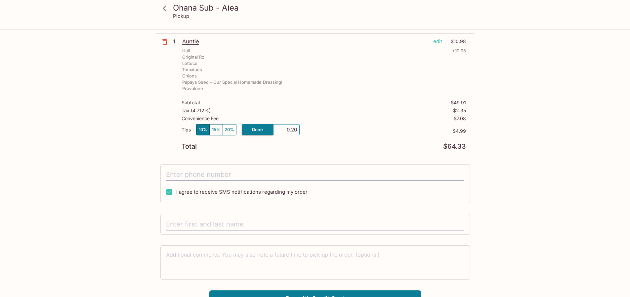
type input "2.00"
click at [229, 171] on input "tel" at bounding box center [315, 174] width 298 height 13
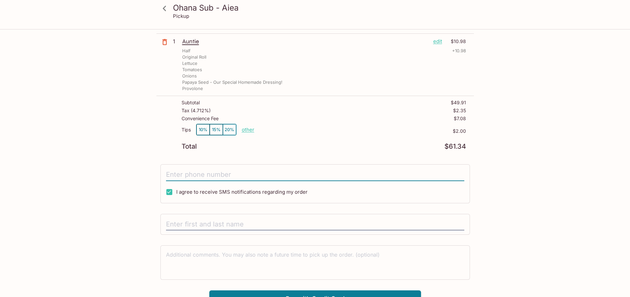
type input "2"
type input "(808) 294-2410"
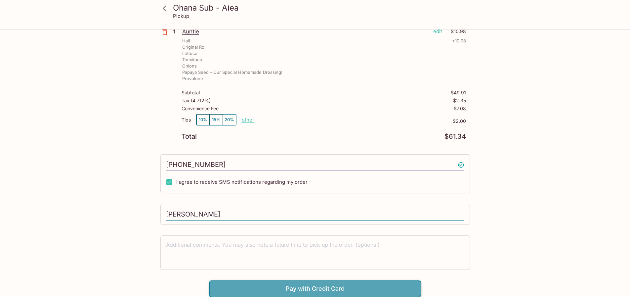
type input "Carmen Saito"
click at [364, 283] on button "Pay with Credit Card" at bounding box center [315, 288] width 212 height 17
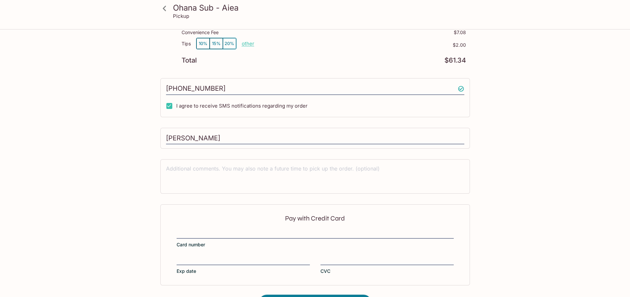
scroll to position [381, 0]
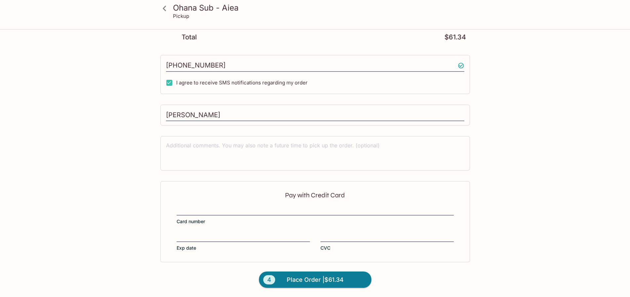
click at [175, 239] on div "Pay with Credit Card Card number Exp date CVC" at bounding box center [315, 221] width 310 height 81
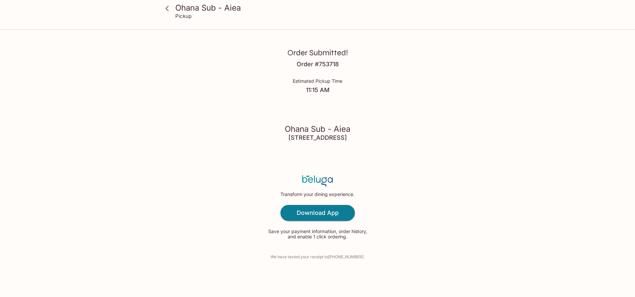
drag, startPoint x: 187, startPoint y: 30, endPoint x: 436, endPoint y: 264, distance: 341.5
click at [436, 264] on div "Order Submitted! Order # 753718 Estimated Pickup Time 11:15 AM Ohana Sub - Aiea…" at bounding box center [317, 148] width 423 height 297
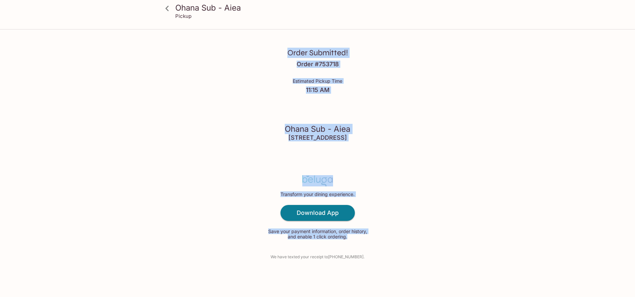
click at [291, 232] on p "Save your payment information, order history, and enable 1 click ordering." at bounding box center [317, 234] width 103 height 11
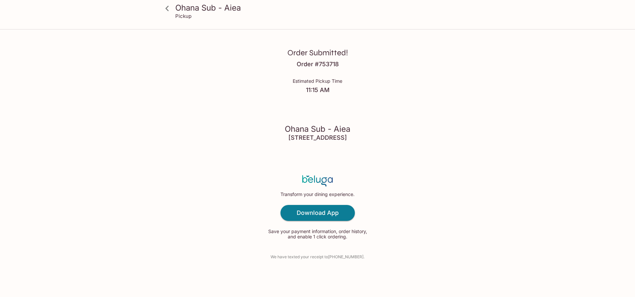
click at [175, 117] on div "Order Submitted! Order # 753718 Estimated Pickup Time 11:15 AM Ohana Sub - Aiea…" at bounding box center [317, 148] width 423 height 297
drag, startPoint x: 372, startPoint y: 166, endPoint x: 381, endPoint y: 168, distance: 9.0
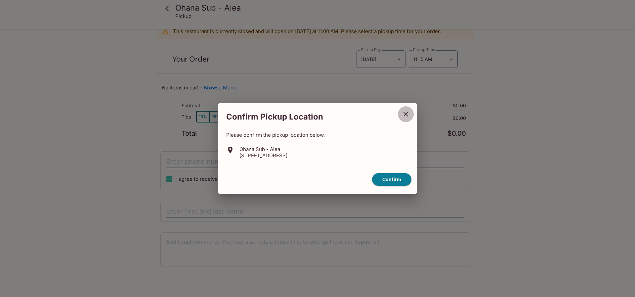
click at [402, 115] on icon "close" at bounding box center [406, 114] width 8 height 8
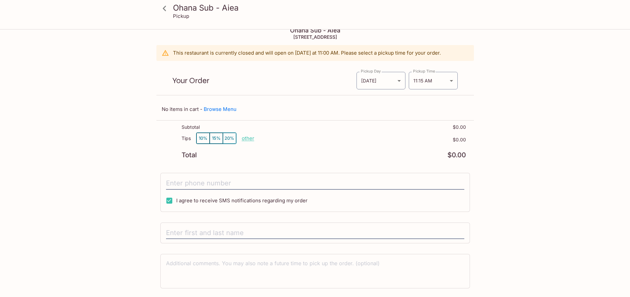
scroll to position [0, 0]
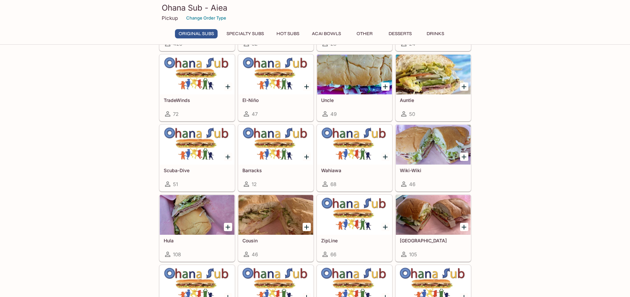
scroll to position [132, 0]
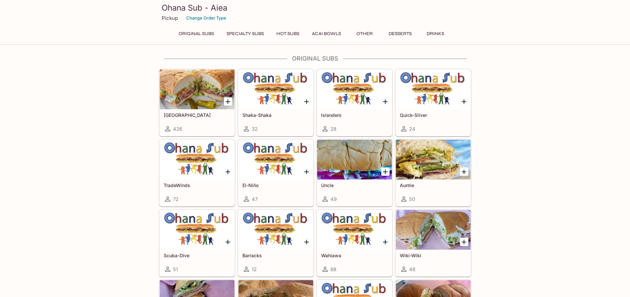
scroll to position [0, 0]
